Goal: Task Accomplishment & Management: Use online tool/utility

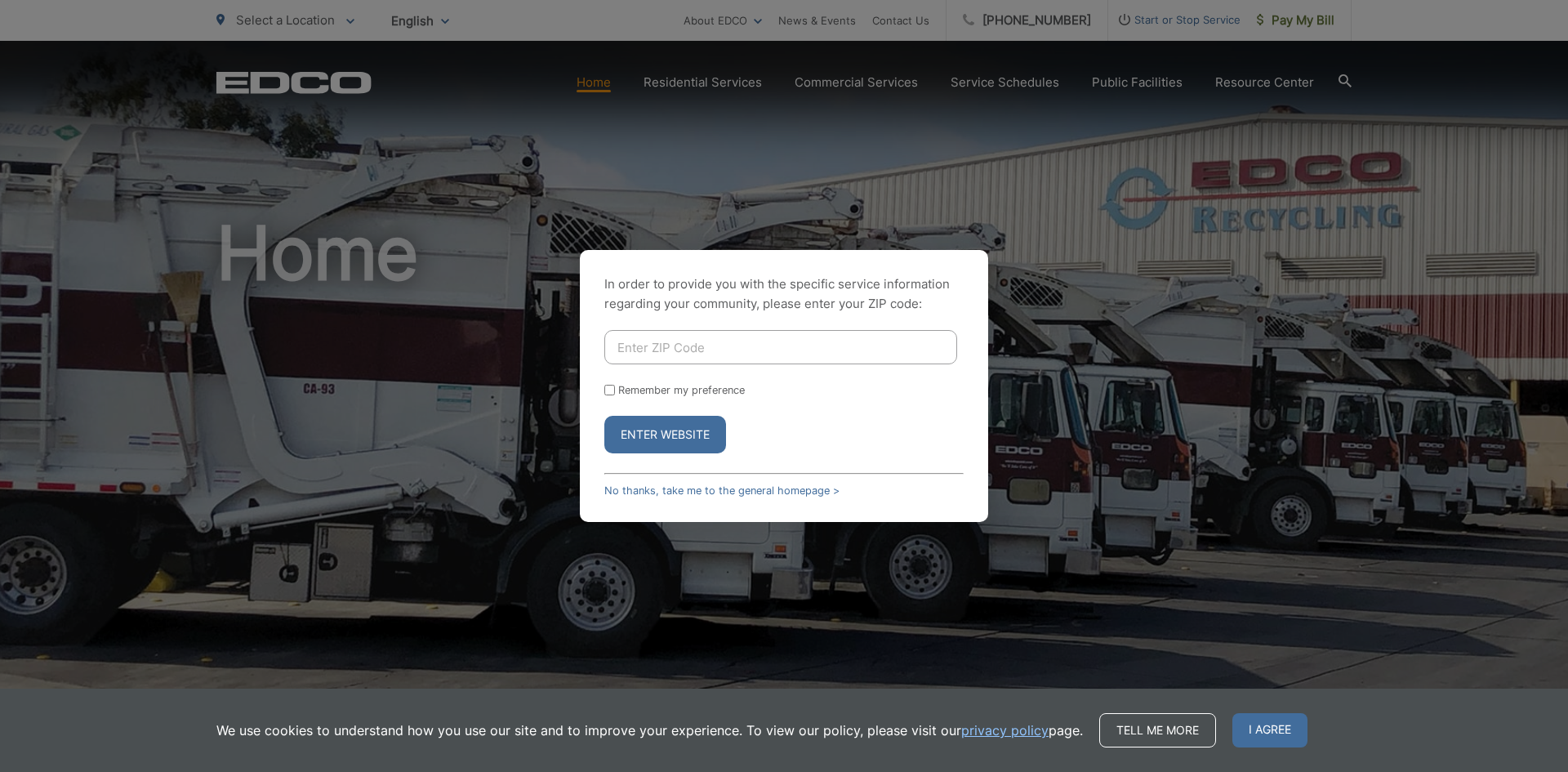
click at [721, 350] on input "Enter ZIP Code" at bounding box center [781, 347] width 353 height 35
click at [1116, 456] on div "In order to provide you with the specific service information regarding your co…" at bounding box center [784, 386] width 1568 height 772
click at [747, 495] on link "No thanks, take me to the general homepage >" at bounding box center [721, 490] width 236 height 12
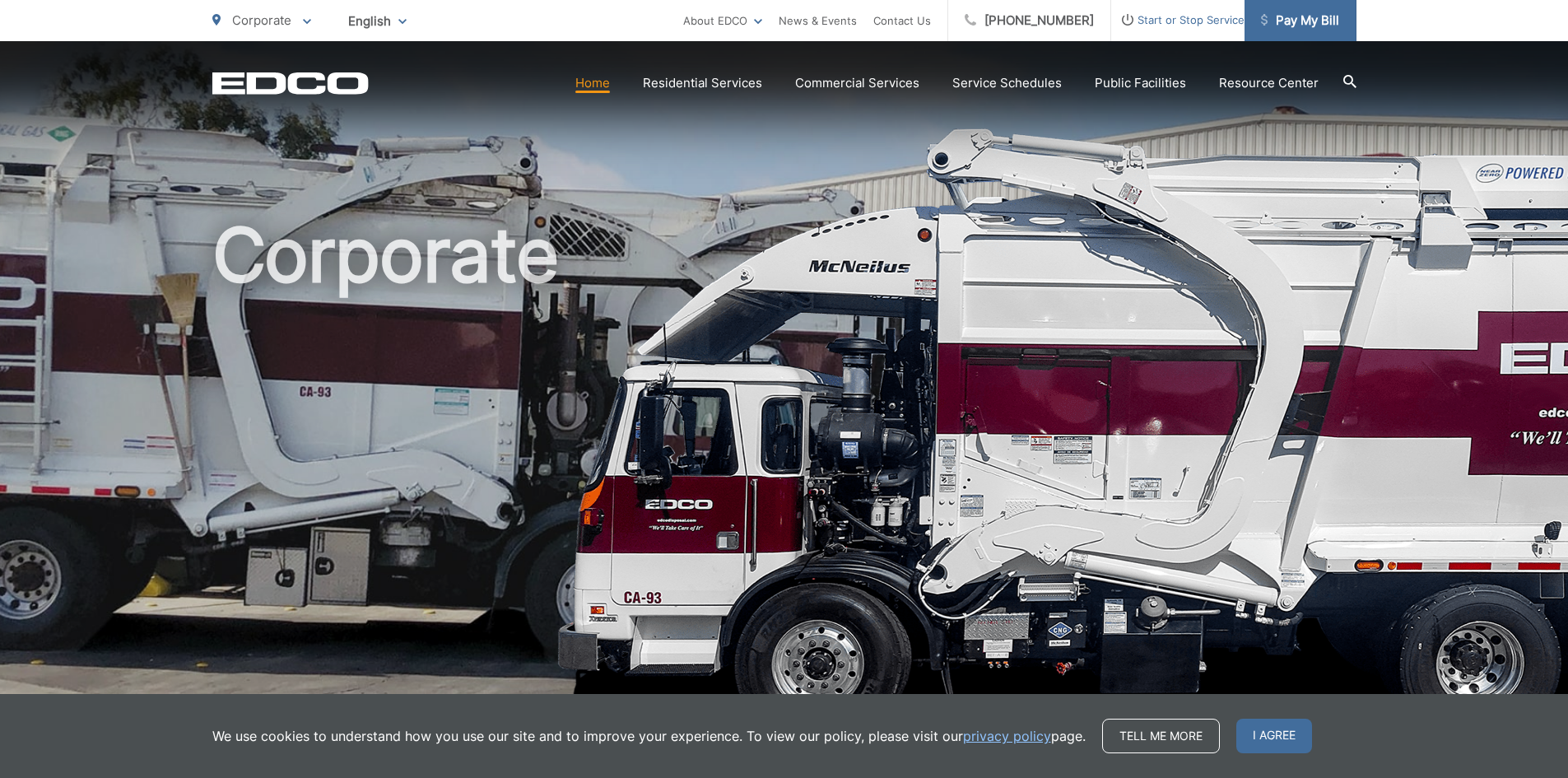
click at [1313, 27] on span "Pay My Bill" at bounding box center [1300, 21] width 78 height 20
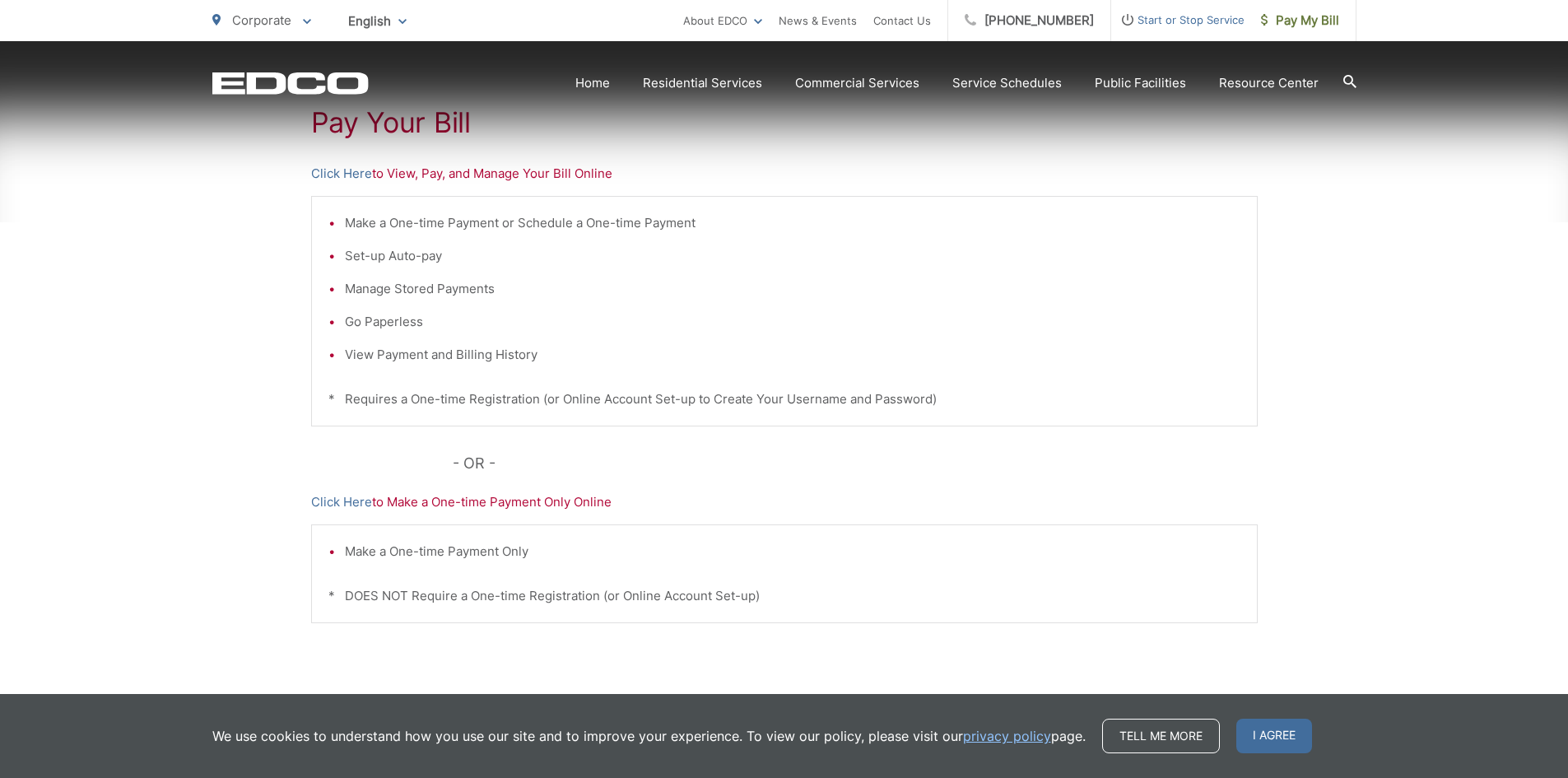
scroll to position [392, 0]
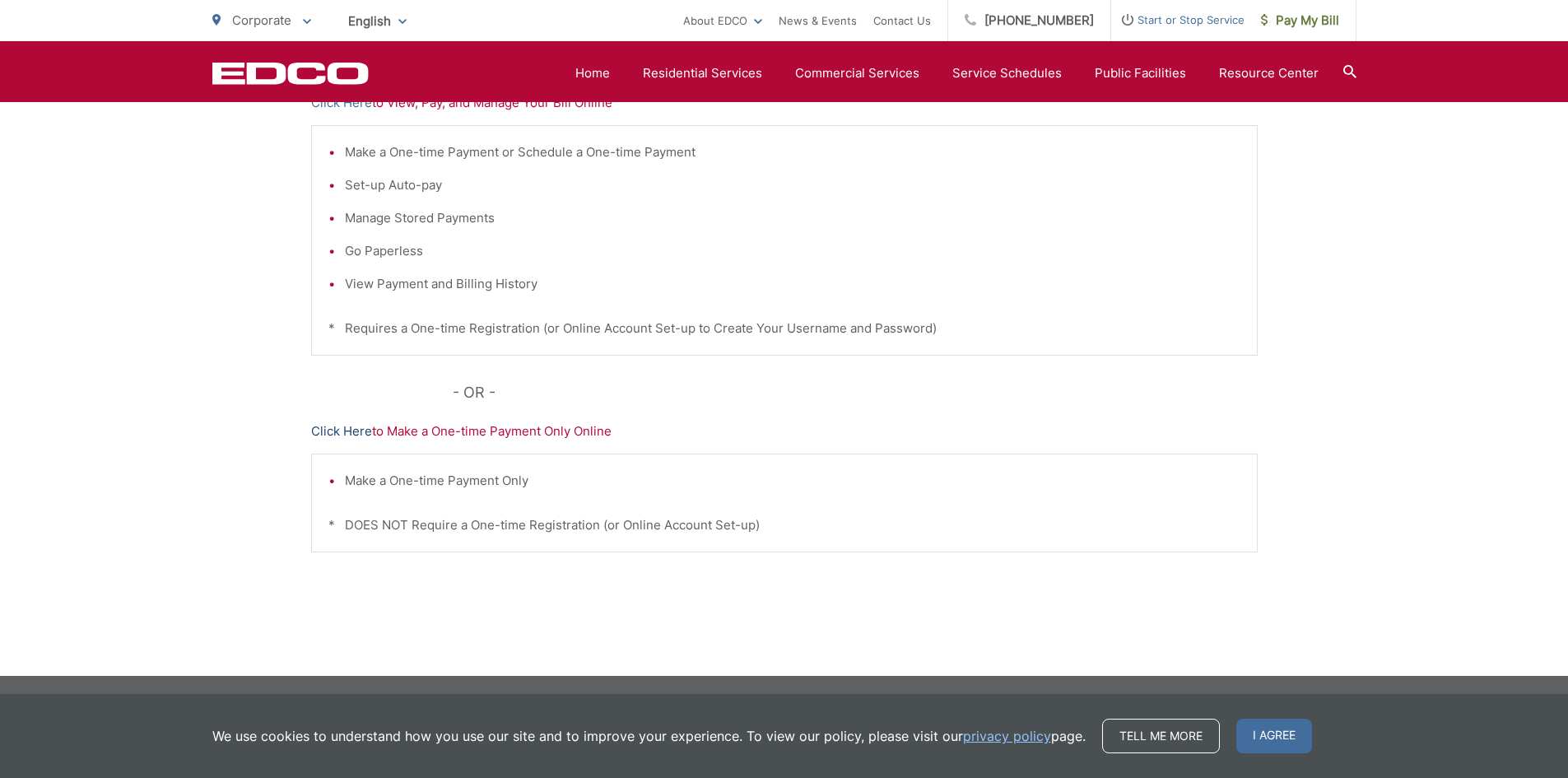
click at [345, 434] on link "Click Here" at bounding box center [341, 431] width 61 height 20
